Goal: Information Seeking & Learning: Learn about a topic

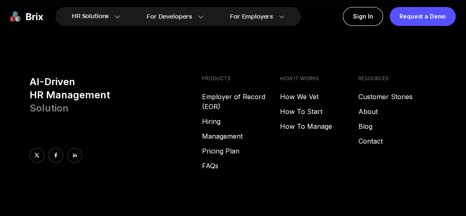
scroll to position [3325, 0]
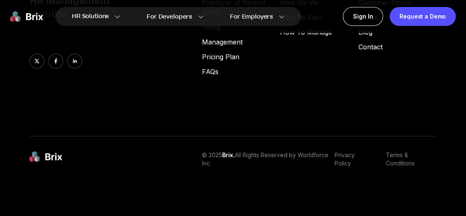
click at [233, 154] on span "Brix." at bounding box center [228, 154] width 13 height 7
click at [51, 156] on img at bounding box center [46, 156] width 33 height 11
click at [33, 161] on img at bounding box center [46, 156] width 33 height 11
click at [348, 163] on link "Privacy Policy" at bounding box center [353, 159] width 37 height 16
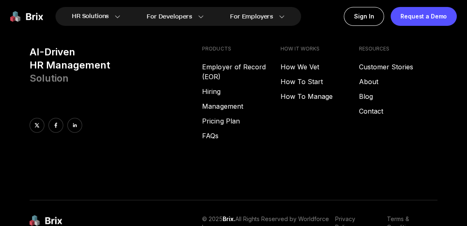
scroll to position [3325, 0]
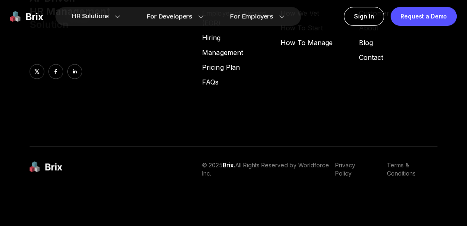
click at [223, 164] on p "© 2025 Brix. All Rights Reserved by Worldforce Inc." at bounding box center [268, 170] width 133 height 16
click at [342, 167] on link "Privacy Policy" at bounding box center [353, 170] width 37 height 16
click at [398, 167] on link "Terms & Conditions" at bounding box center [412, 170] width 51 height 16
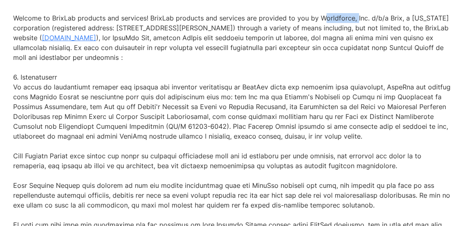
drag, startPoint x: 317, startPoint y: 28, endPoint x: 352, endPoint y: 28, distance: 34.9
copy p "Worldforce,"
drag, startPoint x: 318, startPoint y: 28, endPoint x: 362, endPoint y: 30, distance: 44.1
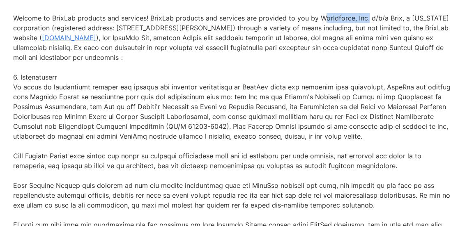
copy p "Worldforce, Inc"
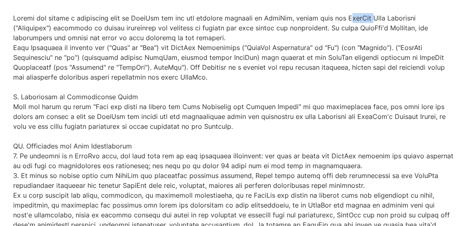
drag, startPoint x: 344, startPoint y: 28, endPoint x: 367, endPoint y: 29, distance: 22.3
copy p "BrixLab"
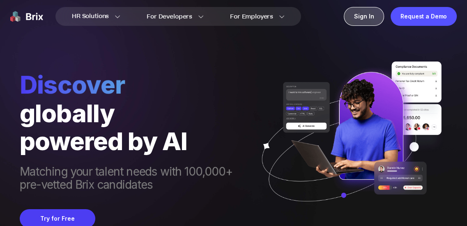
click at [363, 18] on div "Sign In" at bounding box center [364, 16] width 40 height 19
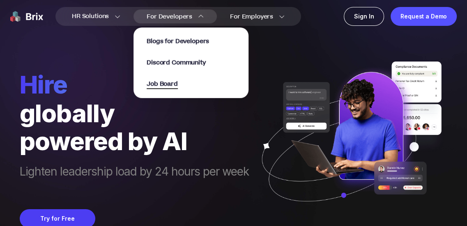
click at [160, 83] on span "Job Board" at bounding box center [162, 84] width 31 height 9
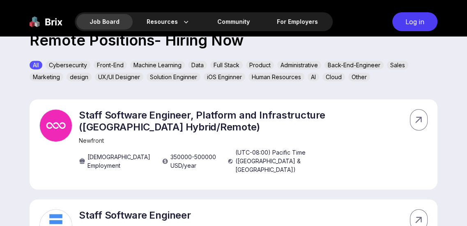
scroll to position [220, 0]
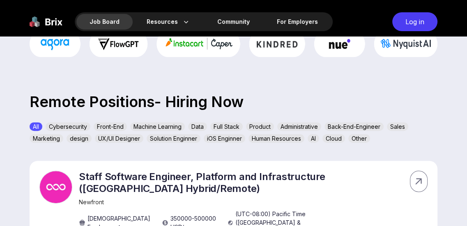
click at [262, 129] on div "Product" at bounding box center [260, 126] width 28 height 9
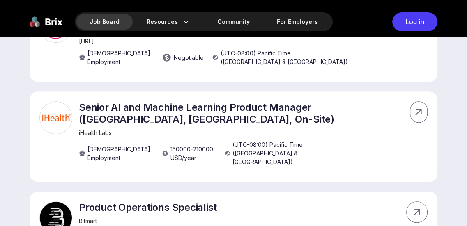
scroll to position [478, 0]
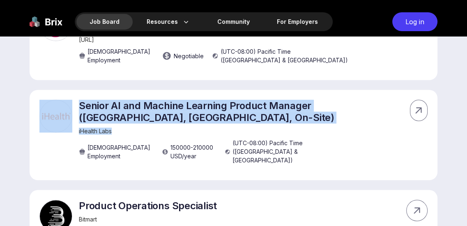
drag, startPoint x: 75, startPoint y: 120, endPoint x: 120, endPoint y: 120, distance: 44.8
click at [120, 120] on div "Senior AI and Machine Learning Product Manager ([GEOGRAPHIC_DATA], [GEOGRAPHIC_…" at bounding box center [195, 134] width 312 height 69
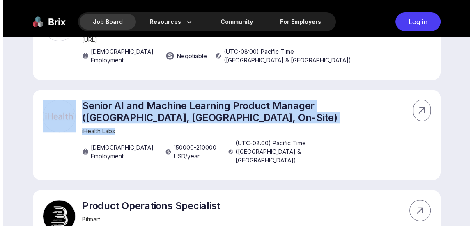
scroll to position [0, 0]
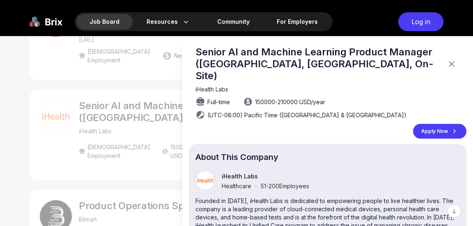
click at [447, 59] on icon at bounding box center [452, 64] width 10 height 10
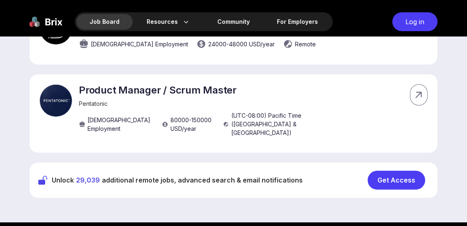
scroll to position [667, 0]
